Goal: Ask a question

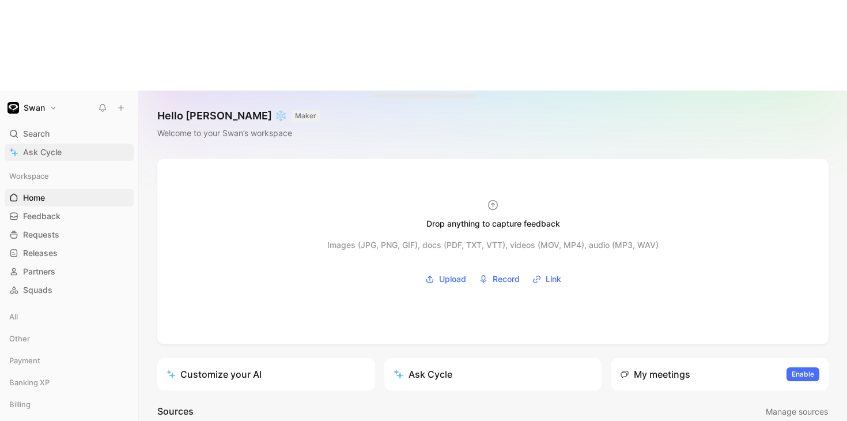
click at [60, 145] on span "Ask Cycle" at bounding box center [42, 152] width 39 height 14
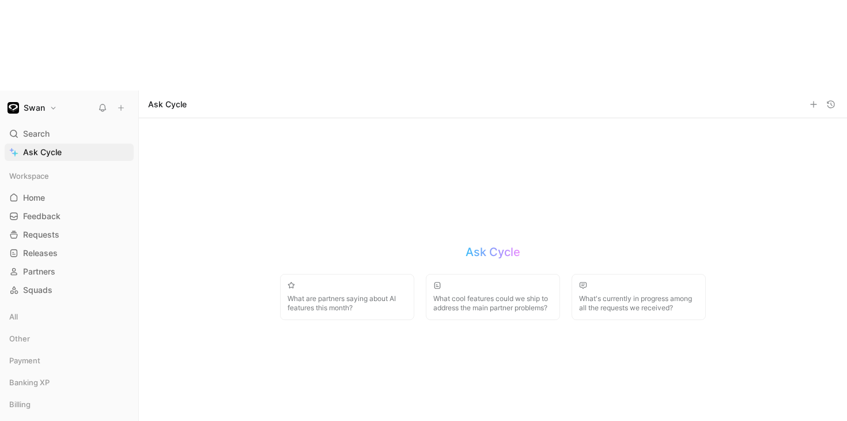
click at [378, 320] on div "Quotes" at bounding box center [387, 322] width 128 height 18
click at [507, 357] on html "Swan Search ⌘ K Ask Cycle Workspace Home G then H Feedback G then F Requests G …" at bounding box center [423, 210] width 847 height 421
drag, startPoint x: 485, startPoint y: 370, endPoint x: 459, endPoint y: 369, distance: 26.5
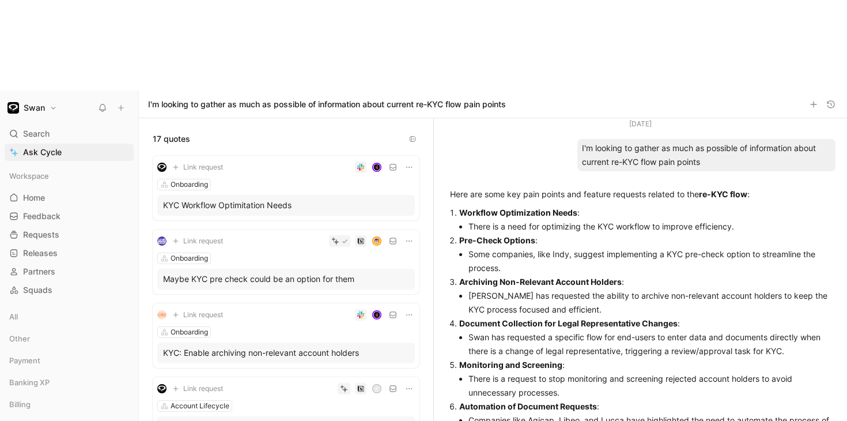
click at [321, 179] on div "Onboarding" at bounding box center [285, 185] width 257 height 12
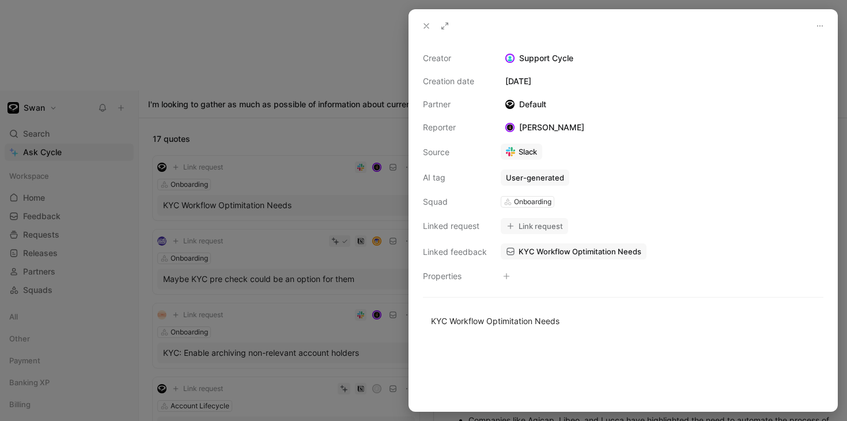
click at [429, 26] on icon at bounding box center [426, 25] width 9 height 9
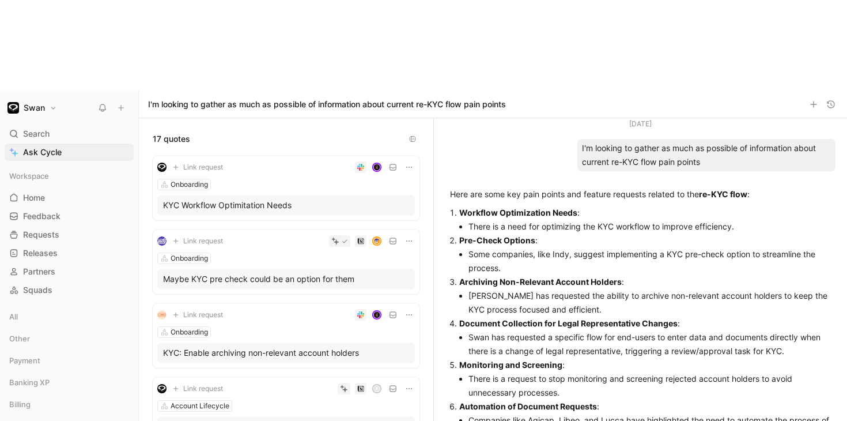
click at [305, 198] on div "KYC Workflow Optimitation Needs" at bounding box center [286, 205] width 246 height 14
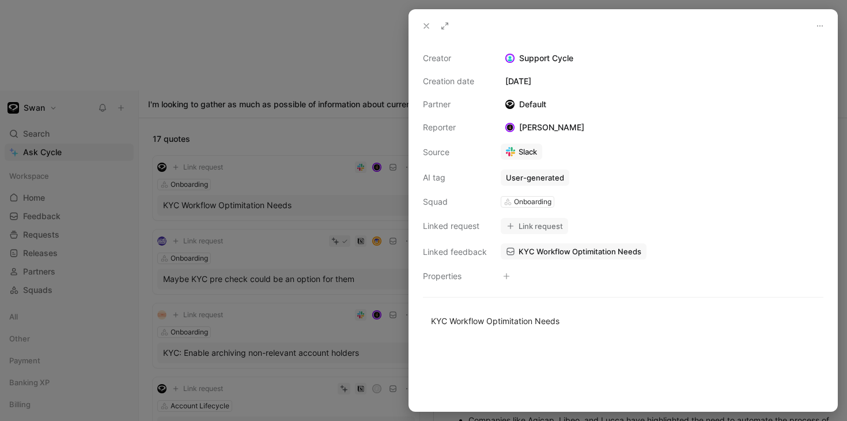
scroll to position [2, 0]
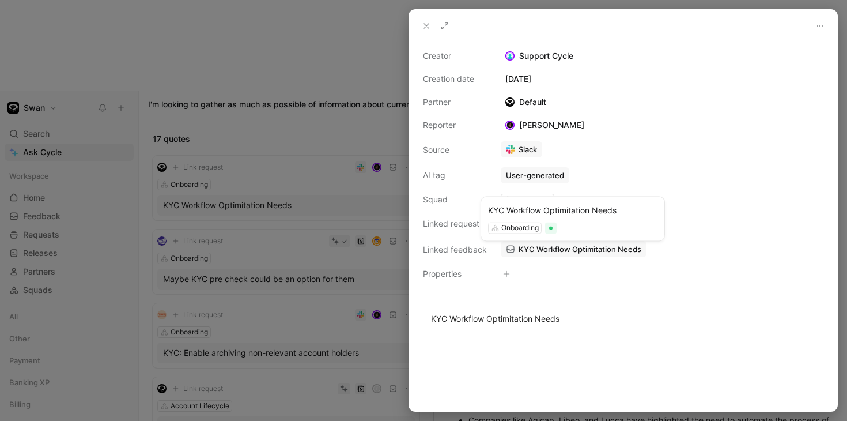
click at [562, 249] on span "KYC Workflow Optimitation Needs" at bounding box center [579, 249] width 123 height 10
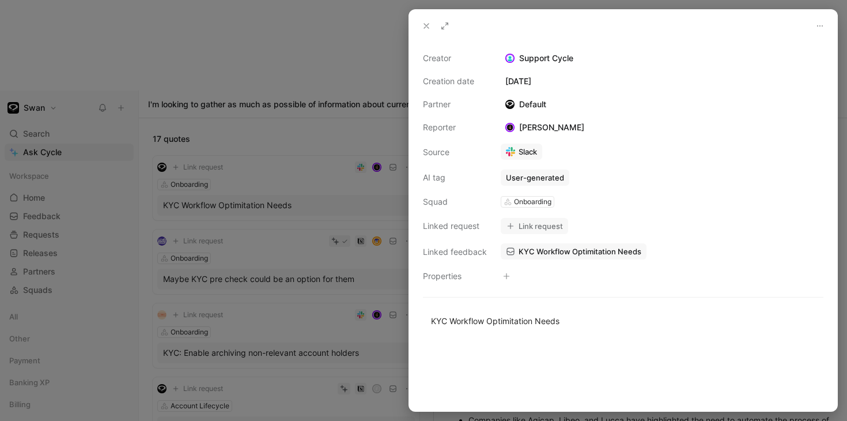
click at [426, 22] on icon at bounding box center [426, 25] width 9 height 9
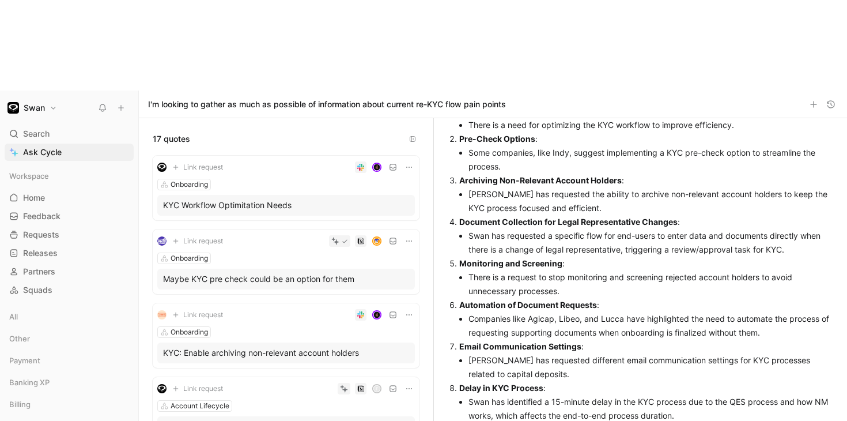
scroll to position [218, 0]
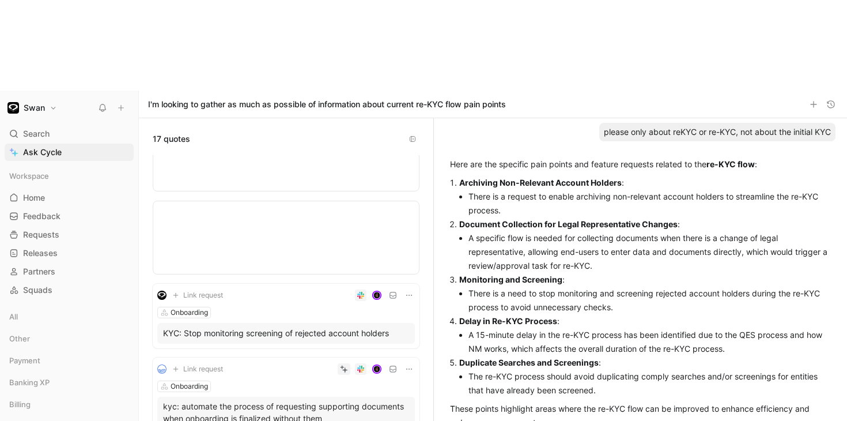
scroll to position [0, 0]
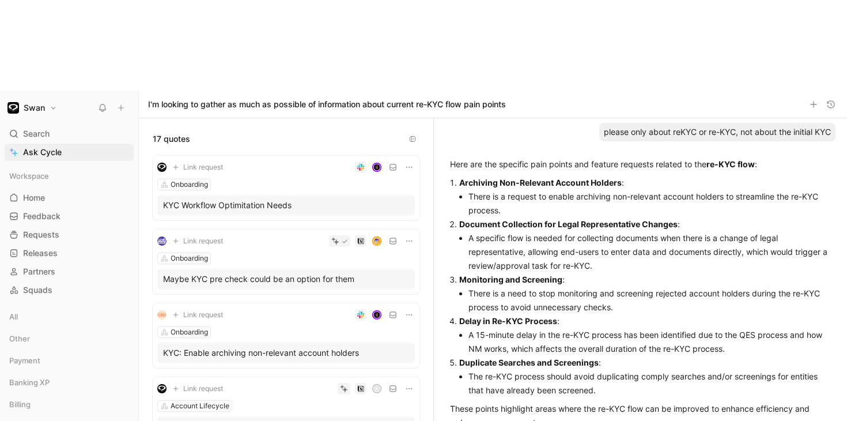
click at [493, 190] on li "There is a request to enable archiving non-relevant account holders to streamli…" at bounding box center [649, 204] width 362 height 28
click at [537, 190] on li "There is a request to enable archiving non-relevant account holders to streamli…" at bounding box center [649, 204] width 362 height 28
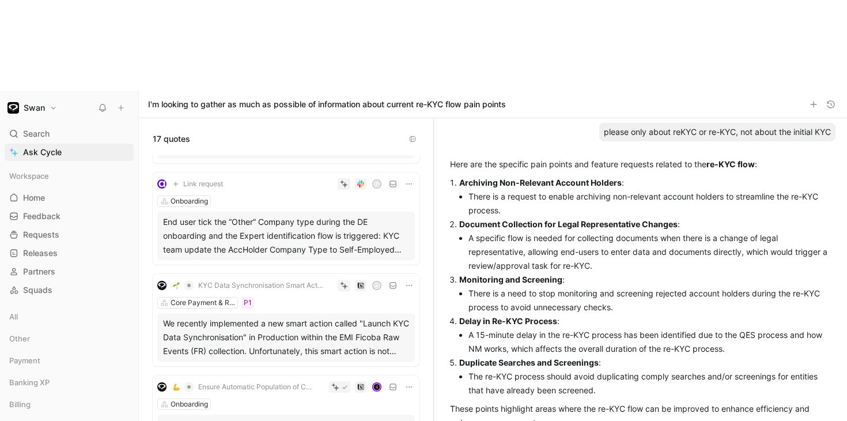
scroll to position [1010, 0]
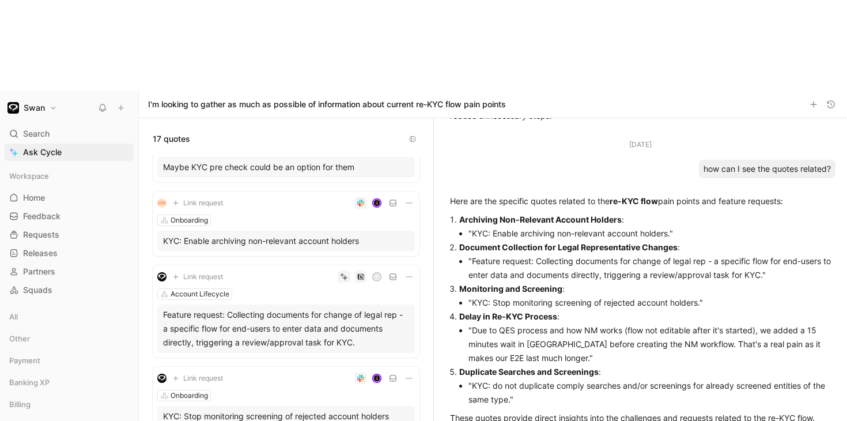
scroll to position [0, 0]
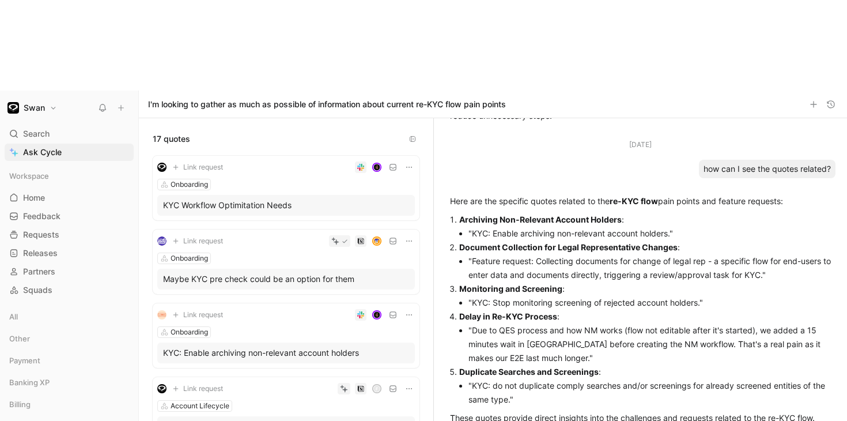
click at [270, 326] on div "Onboarding" at bounding box center [285, 332] width 257 height 12
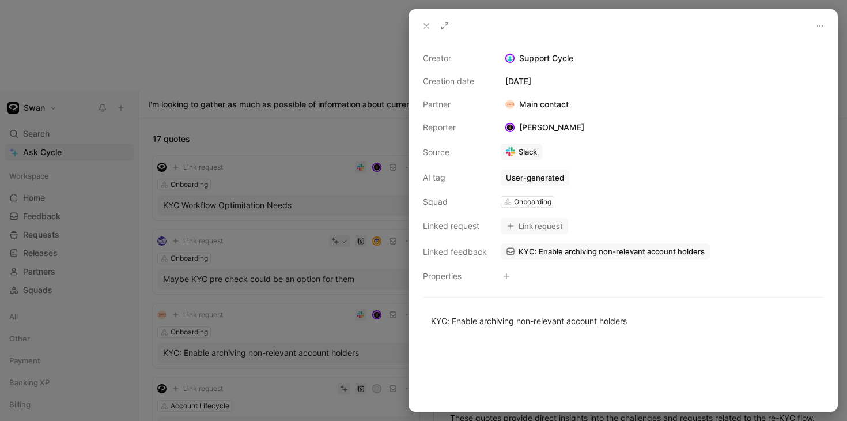
click at [558, 254] on span "KYC: Enable archiving non-relevant account holders" at bounding box center [611, 251] width 186 height 10
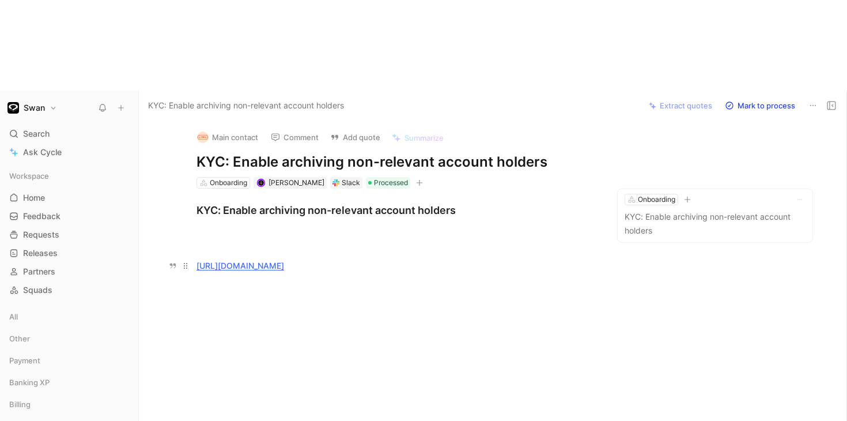
click at [284, 260] on link "[URL][DOMAIN_NAME]" at bounding box center [240, 265] width 88 height 10
click at [342, 177] on div "Slack" at bounding box center [351, 183] width 18 height 12
click at [330, 177] on div "Slack" at bounding box center [346, 183] width 32 height 12
click at [284, 260] on link "[URL][DOMAIN_NAME]" at bounding box center [240, 265] width 88 height 10
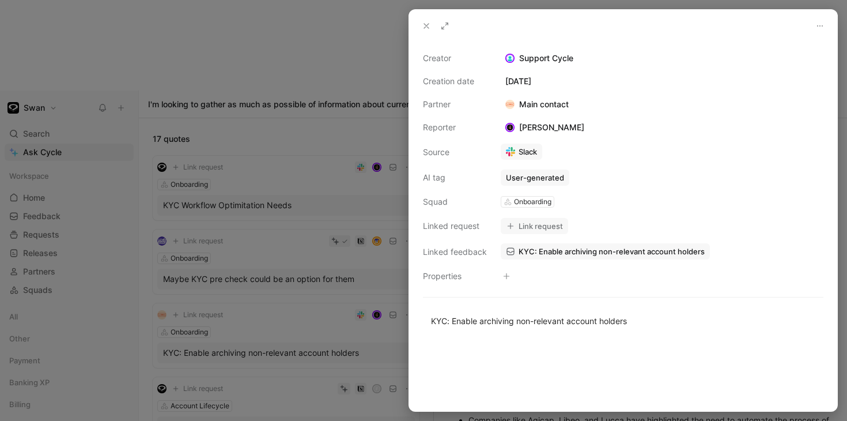
click at [427, 25] on use at bounding box center [426, 26] width 5 height 5
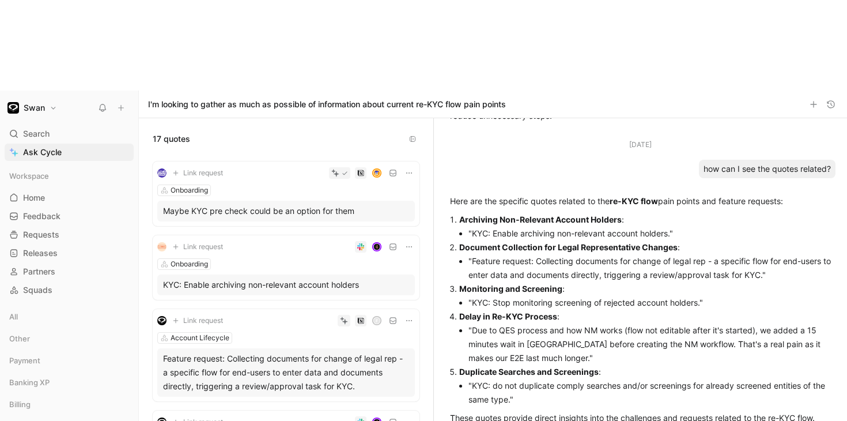
scroll to position [76, 0]
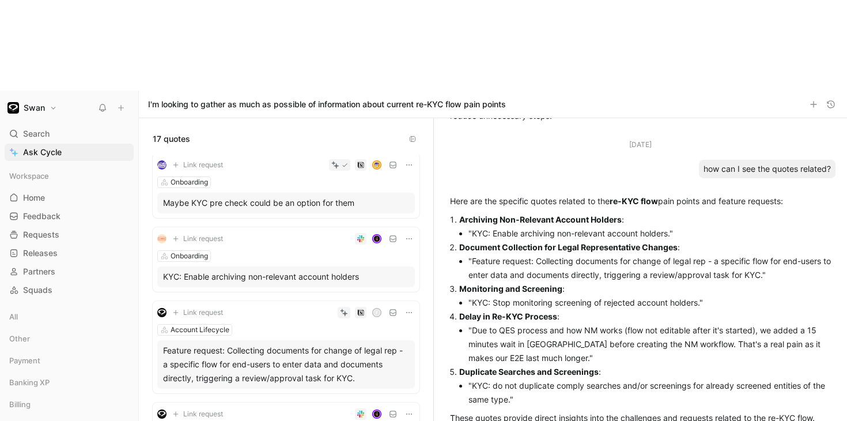
click at [286, 306] on div "F" at bounding box center [325, 312] width 180 height 12
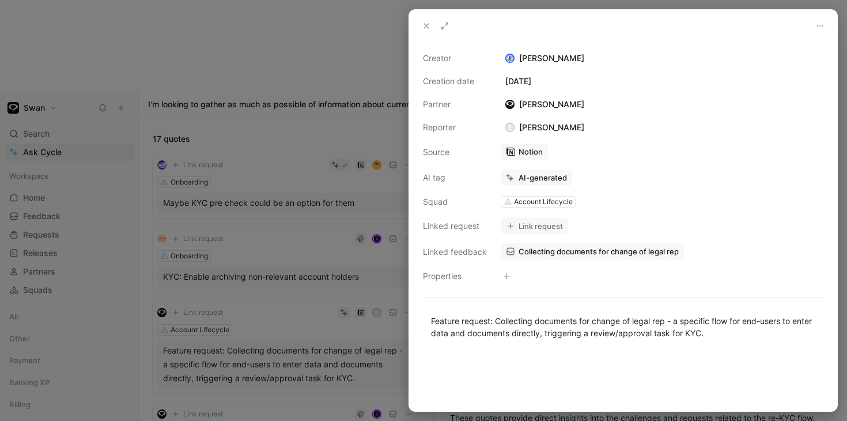
click at [429, 28] on icon at bounding box center [426, 25] width 9 height 9
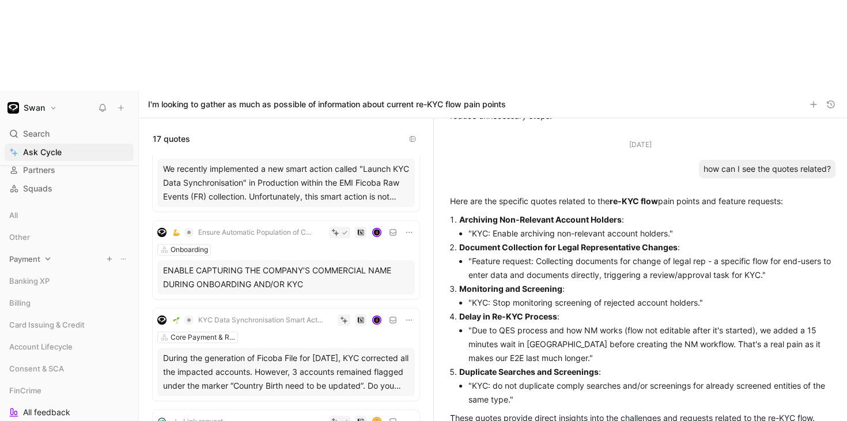
scroll to position [104, 0]
click at [43, 338] on span "Account Lifecycle" at bounding box center [40, 344] width 63 height 12
click at [51, 378] on span "All Feedback" at bounding box center [47, 384] width 48 height 12
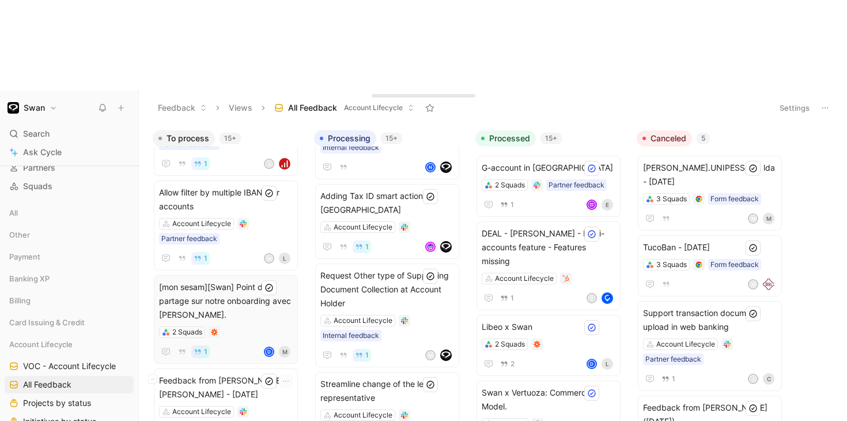
scroll to position [73, 0]
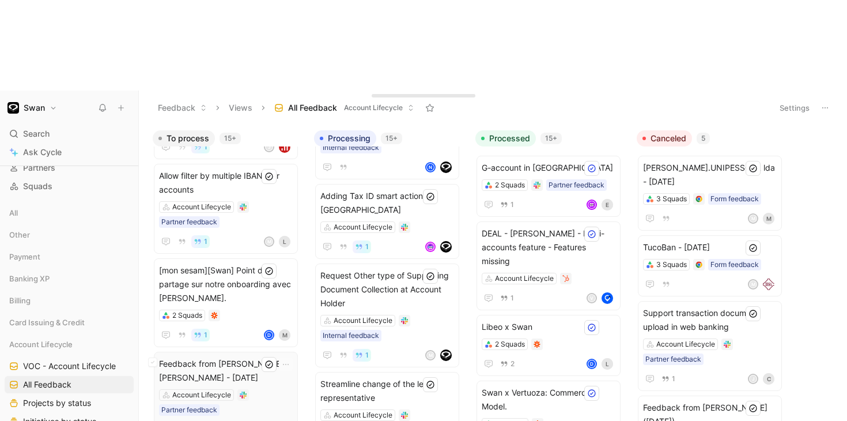
click at [271, 389] on div "Account Lifecycle Partner feedback" at bounding box center [226, 402] width 134 height 26
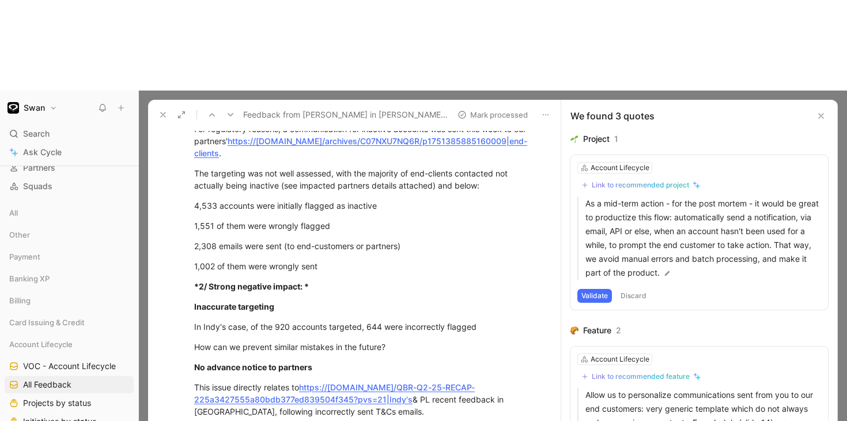
scroll to position [391, 0]
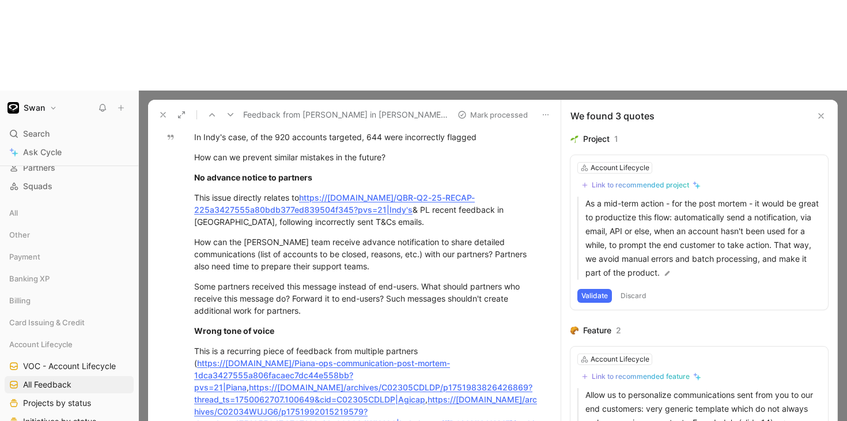
click at [163, 107] on button at bounding box center [163, 115] width 16 height 16
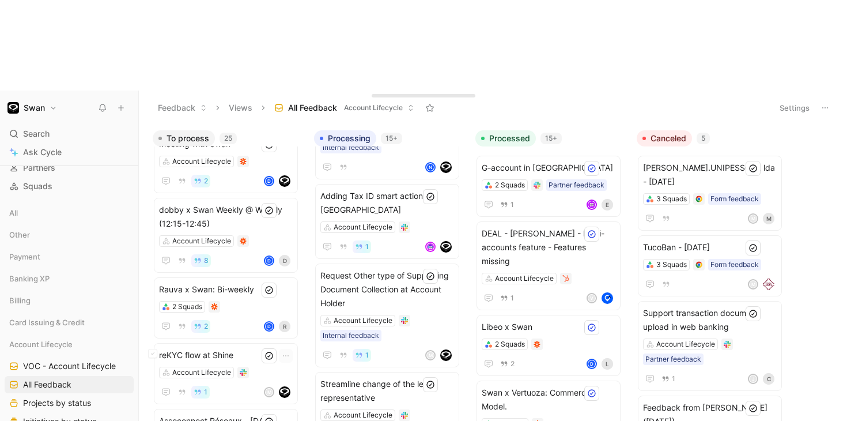
scroll to position [854, 0]
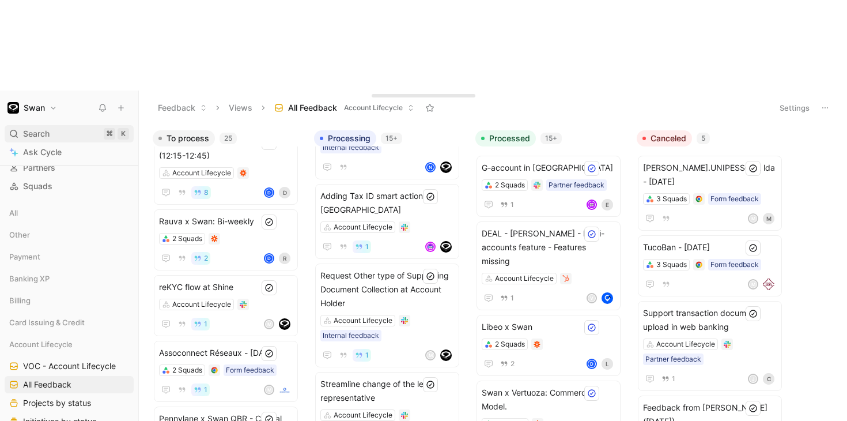
click at [97, 125] on div "Search ⌘ K" at bounding box center [69, 133] width 129 height 17
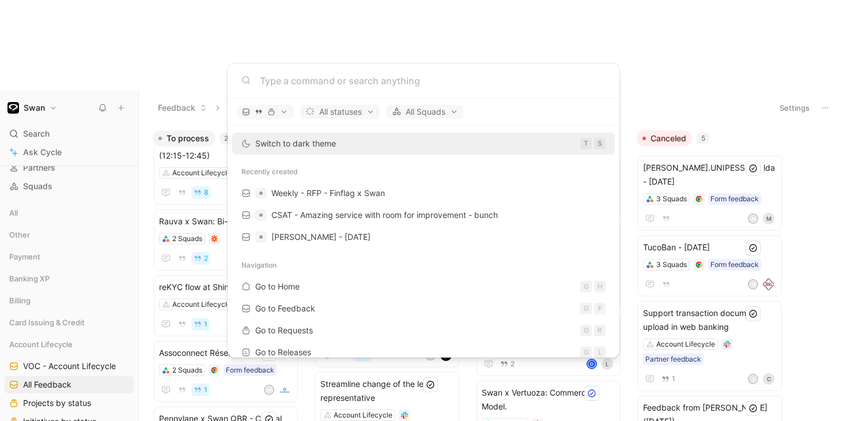
click at [68, 37] on body "Swan Search ⌘ K Ask Cycle Workspace Home G then H Feedback G then F Requests G …" at bounding box center [423, 210] width 847 height 421
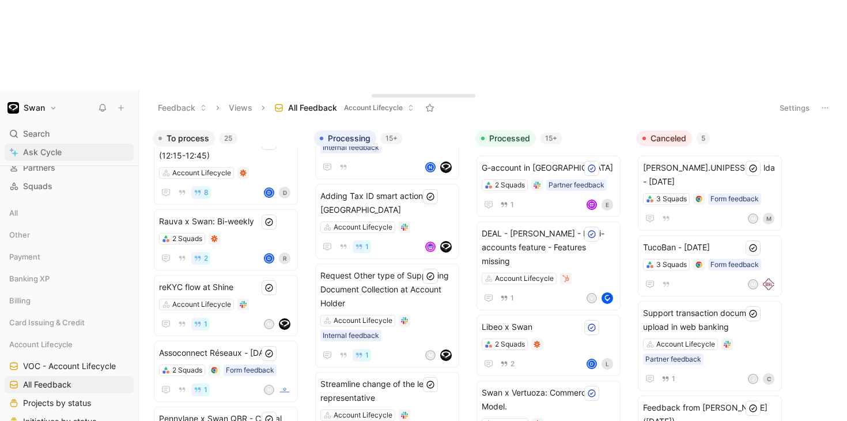
click at [57, 145] on span "Ask Cycle" at bounding box center [42, 152] width 39 height 14
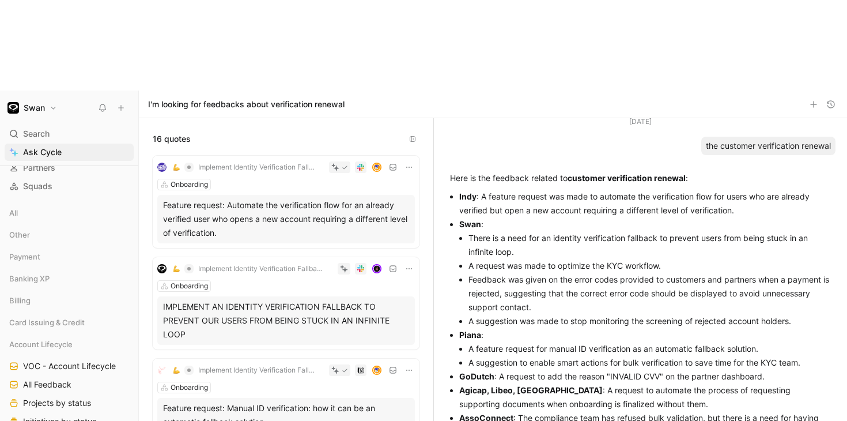
scroll to position [226, 0]
